Goal: Task Accomplishment & Management: Manage account settings

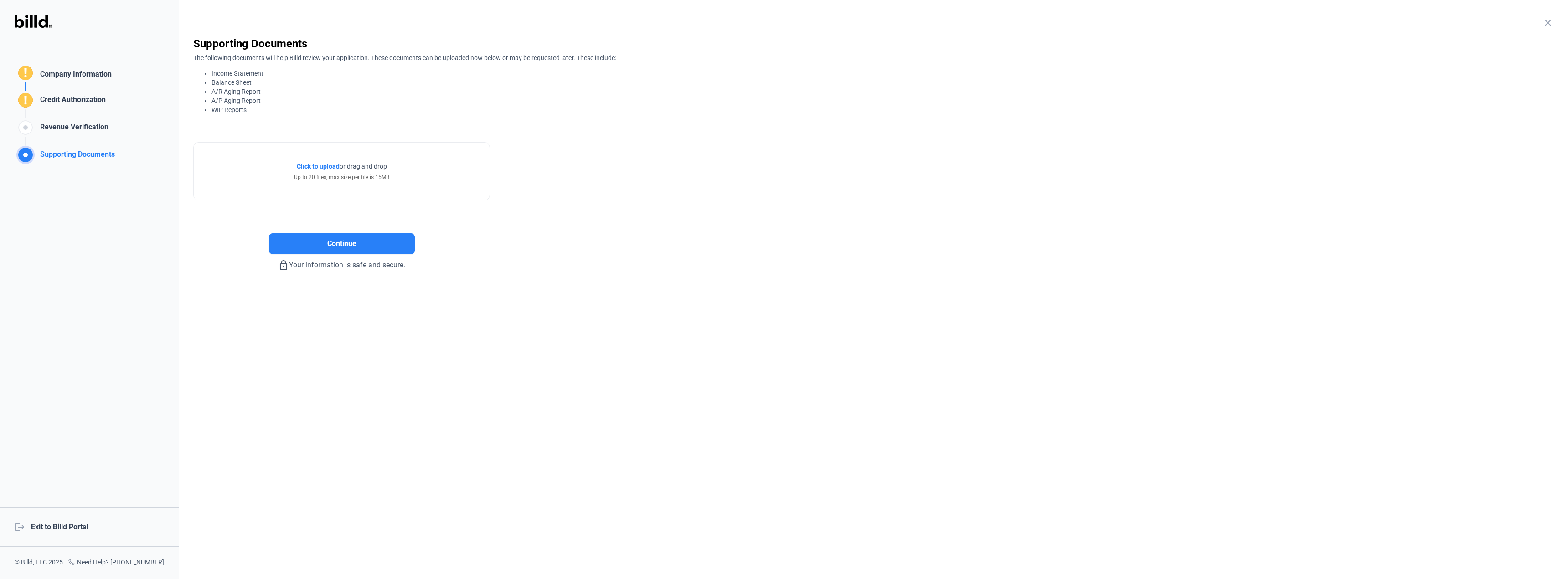
click at [70, 522] on div "logout Exit to Billd Portal" at bounding box center [89, 527] width 179 height 39
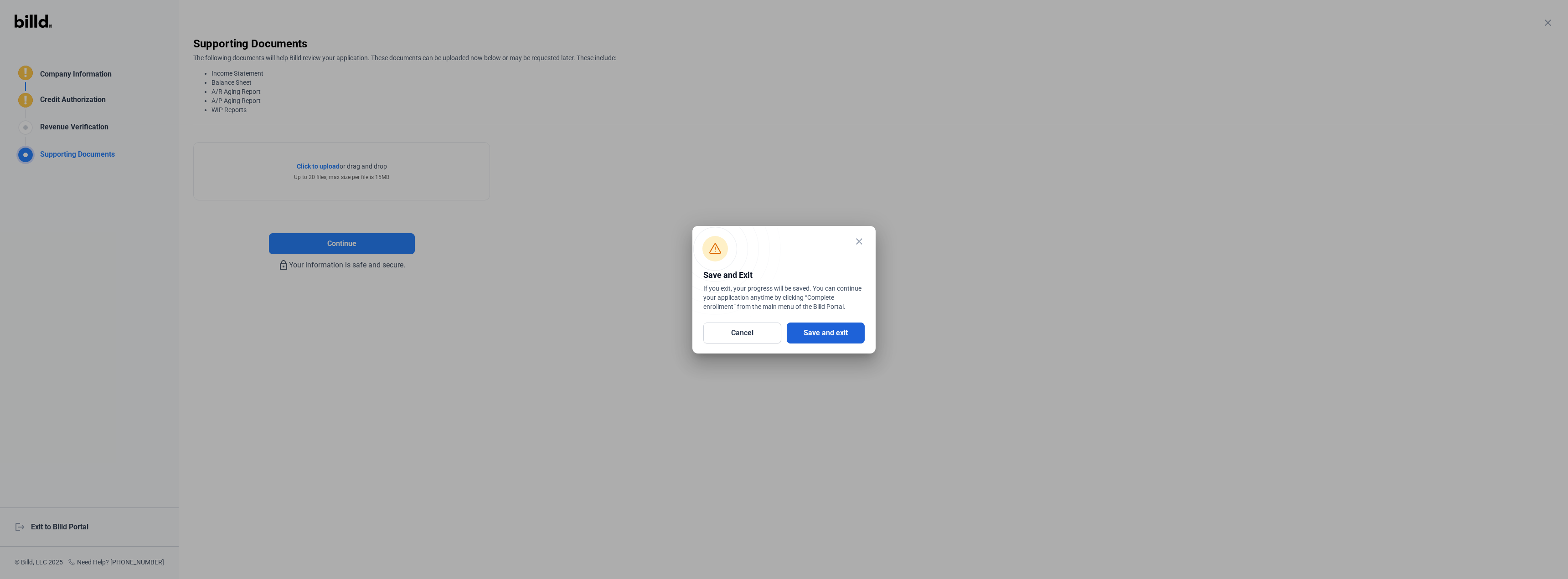
click at [835, 333] on button "Save and exit" at bounding box center [825, 333] width 78 height 21
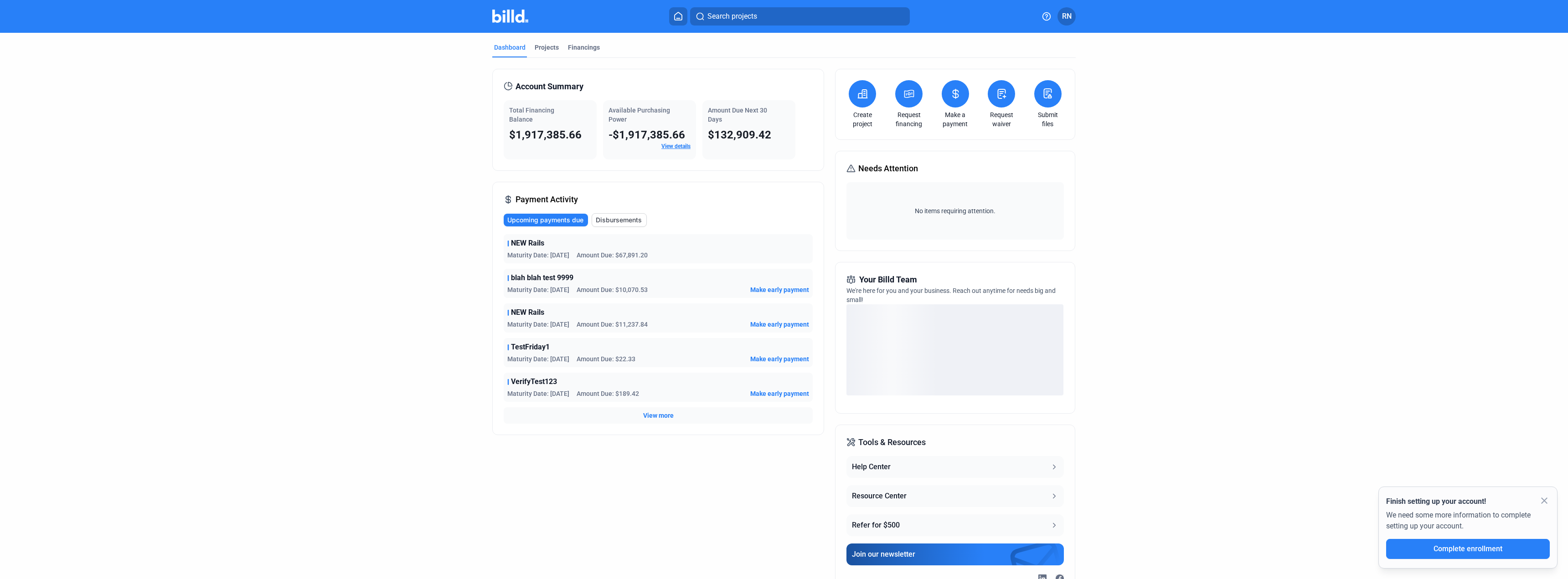
click at [1068, 20] on span "RN" at bounding box center [1067, 16] width 10 height 11
click at [1000, 158] on button "Logout" at bounding box center [1018, 158] width 99 height 18
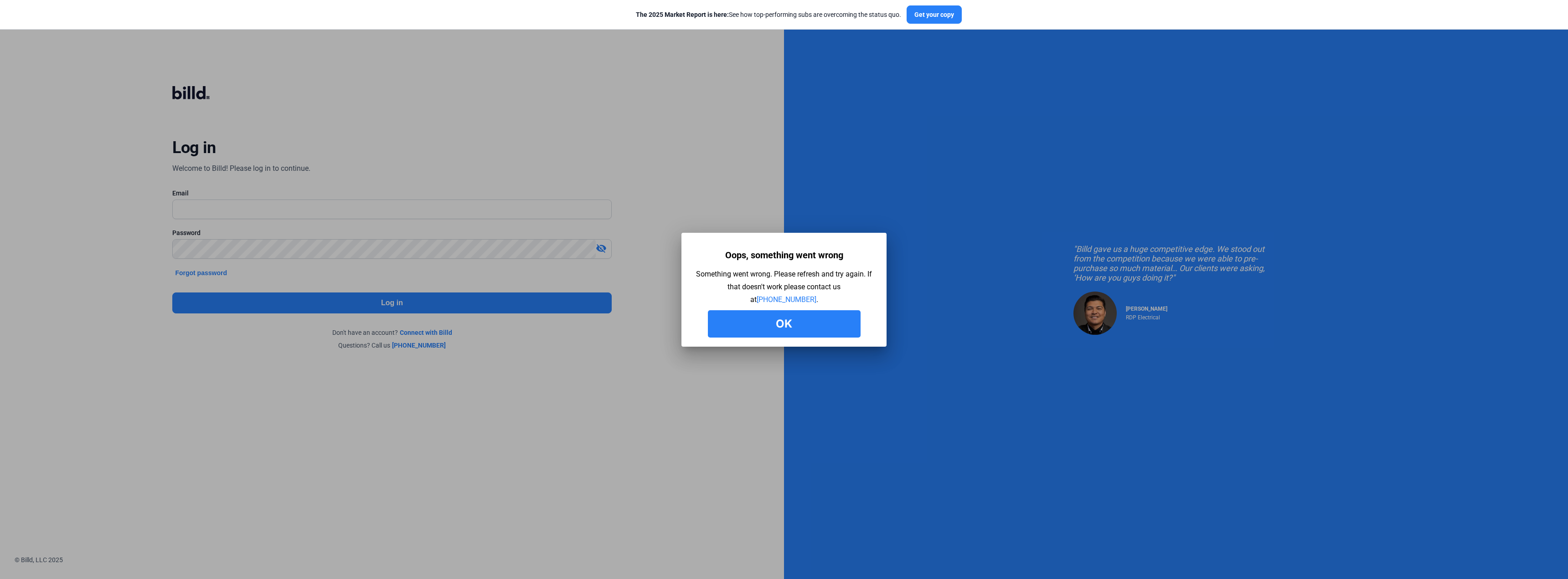
click at [803, 330] on button "Ok" at bounding box center [784, 324] width 153 height 27
